Goal: Obtain resource: Obtain resource

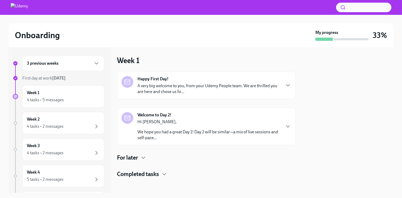
scroll to position [2, 0]
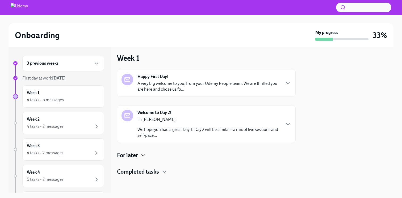
click at [144, 154] on icon "button" at bounding box center [143, 155] width 6 height 6
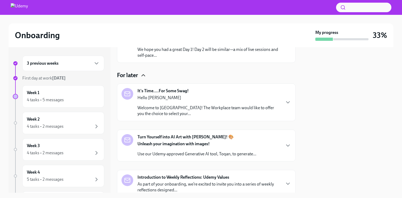
scroll to position [104, 0]
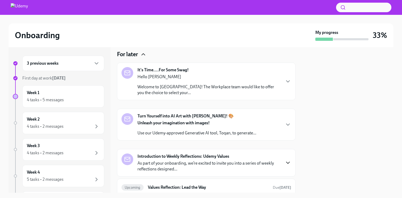
click at [287, 163] on icon "button" at bounding box center [287, 163] width 6 height 6
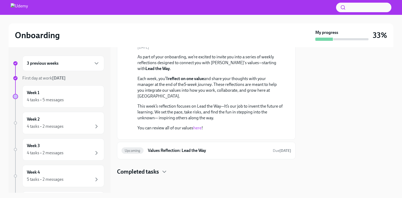
scroll to position [238, 0]
click at [198, 126] on link "here" at bounding box center [197, 128] width 8 height 5
click at [97, 66] on icon "button" at bounding box center [96, 63] width 6 height 6
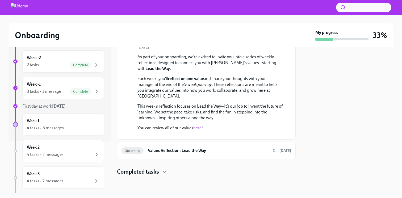
scroll to position [58, 0]
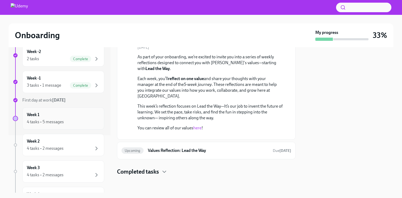
click at [79, 122] on div "4 tasks • 5 messages" at bounding box center [63, 122] width 73 height 6
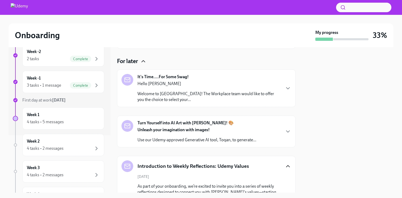
scroll to position [99, 0]
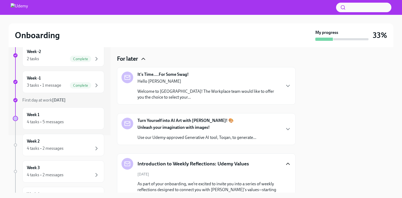
click at [278, 85] on div "Hello [PERSON_NAME] Welcome to Udemy! The Workplace team would like to offer yo…" at bounding box center [208, 90] width 143 height 22
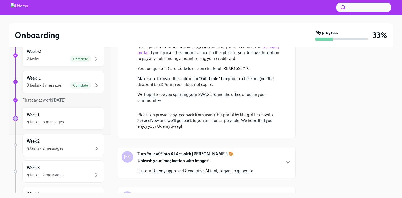
scroll to position [195, 0]
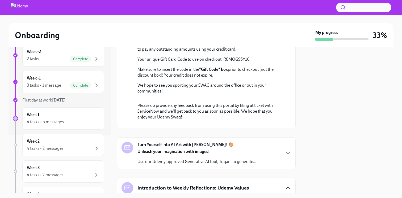
click at [235, 62] on p "Your unique Gift Card Code to use on checkout: R8MOGS5Y1C" at bounding box center [209, 60] width 145 height 6
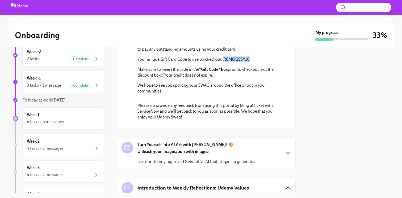
click at [235, 62] on p "Your unique Gift Card Code to use on checkout: R8MOGS5Y1C" at bounding box center [209, 60] width 145 height 6
copy p "R8MOGS5Y1C"
